Goal: Task Accomplishment & Management: Book appointment/travel/reservation

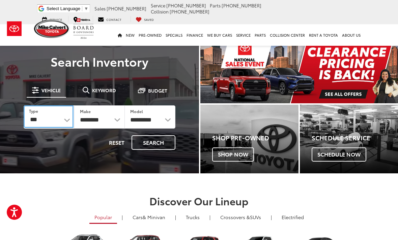
click at [41, 122] on select "*** *** **** *********" at bounding box center [49, 116] width 50 height 23
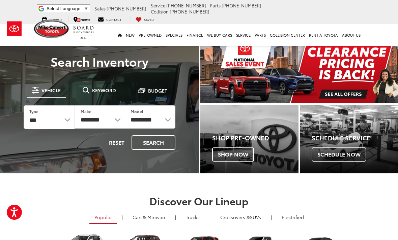
click at [67, 16] on div "Service" at bounding box center [52, 19] width 30 height 6
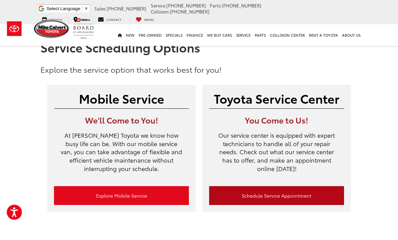
click at [275, 191] on link "Schedule Service Appointment" at bounding box center [276, 195] width 135 height 19
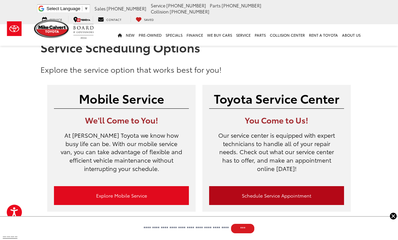
click at [307, 194] on link "Schedule Service Appointment" at bounding box center [276, 195] width 135 height 19
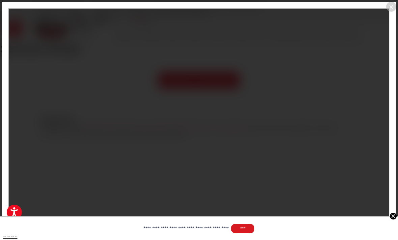
click at [387, 9] on div "×" at bounding box center [391, 7] width 10 height 10
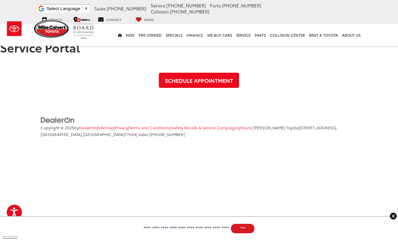
click at [62, 17] on span "Service" at bounding box center [56, 19] width 12 height 4
click at [225, 83] on link "Schedule Appointment" at bounding box center [199, 80] width 80 height 15
